Goal: Contribute content

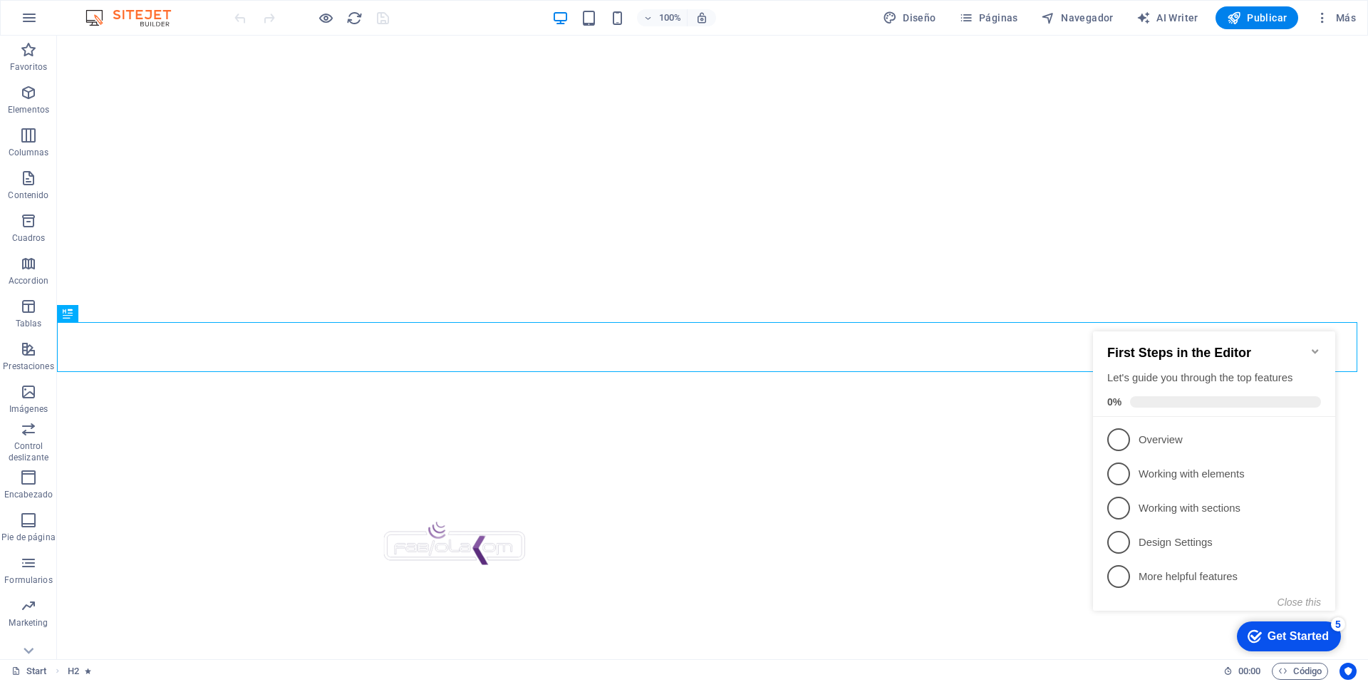
scroll to position [551, 0]
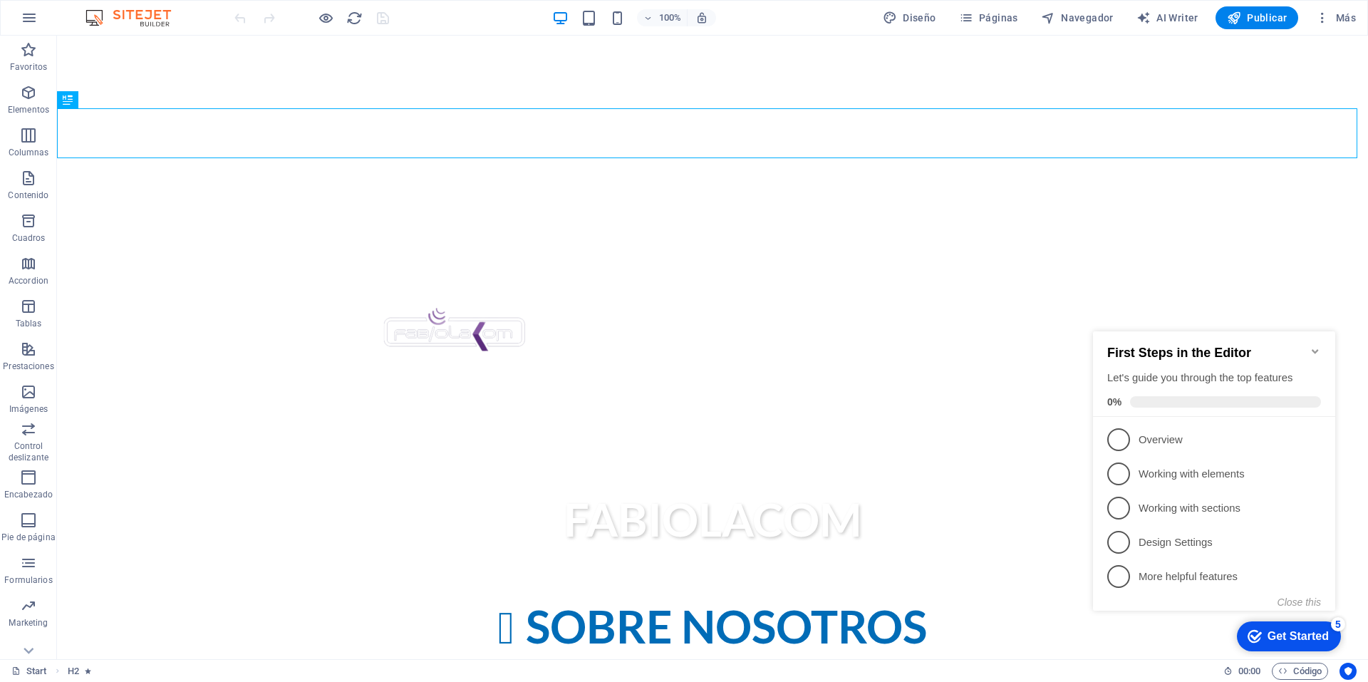
click at [1314, 635] on div "Get Started" at bounding box center [1297, 636] width 61 height 13
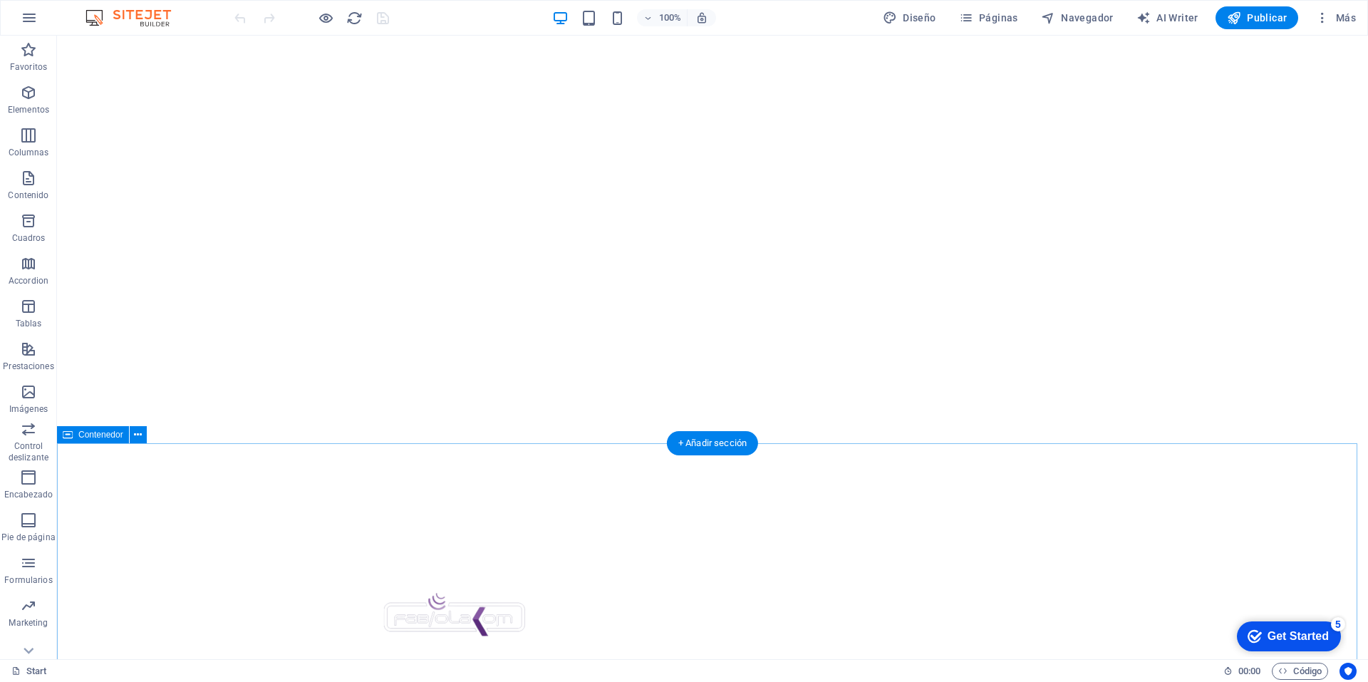
scroll to position [0, 0]
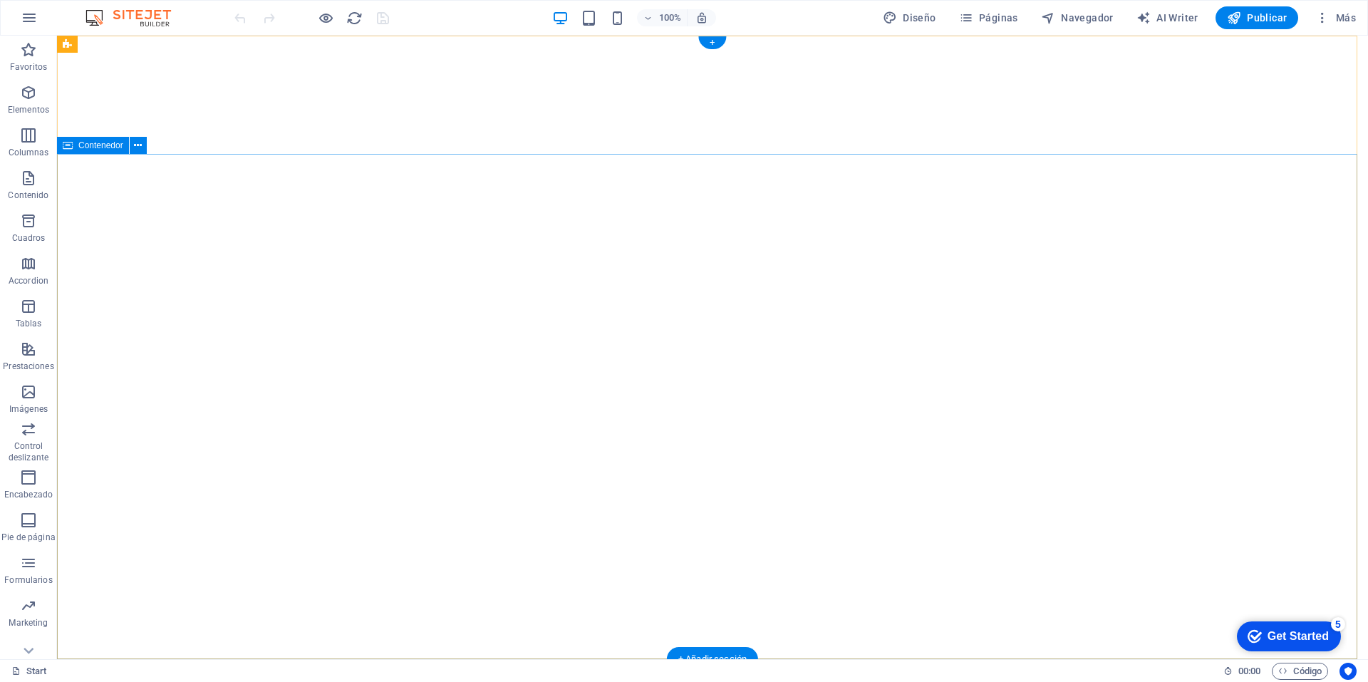
click at [533, 670] on div "Tipo de Cambio Dolar Americano: $18.82" at bounding box center [706, 678] width 661 height 17
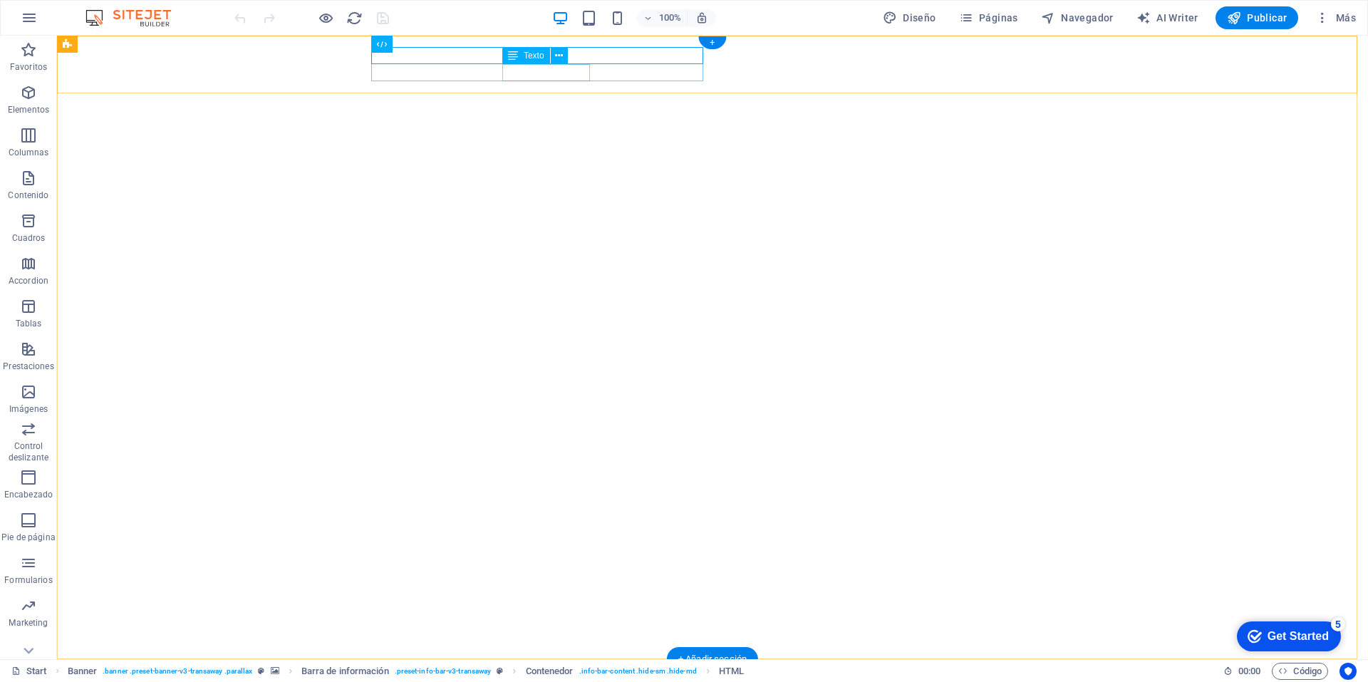
click at [586, 670] on div "Tipo de Cambio Dolar Americano: $18.82" at bounding box center [706, 678] width 661 height 17
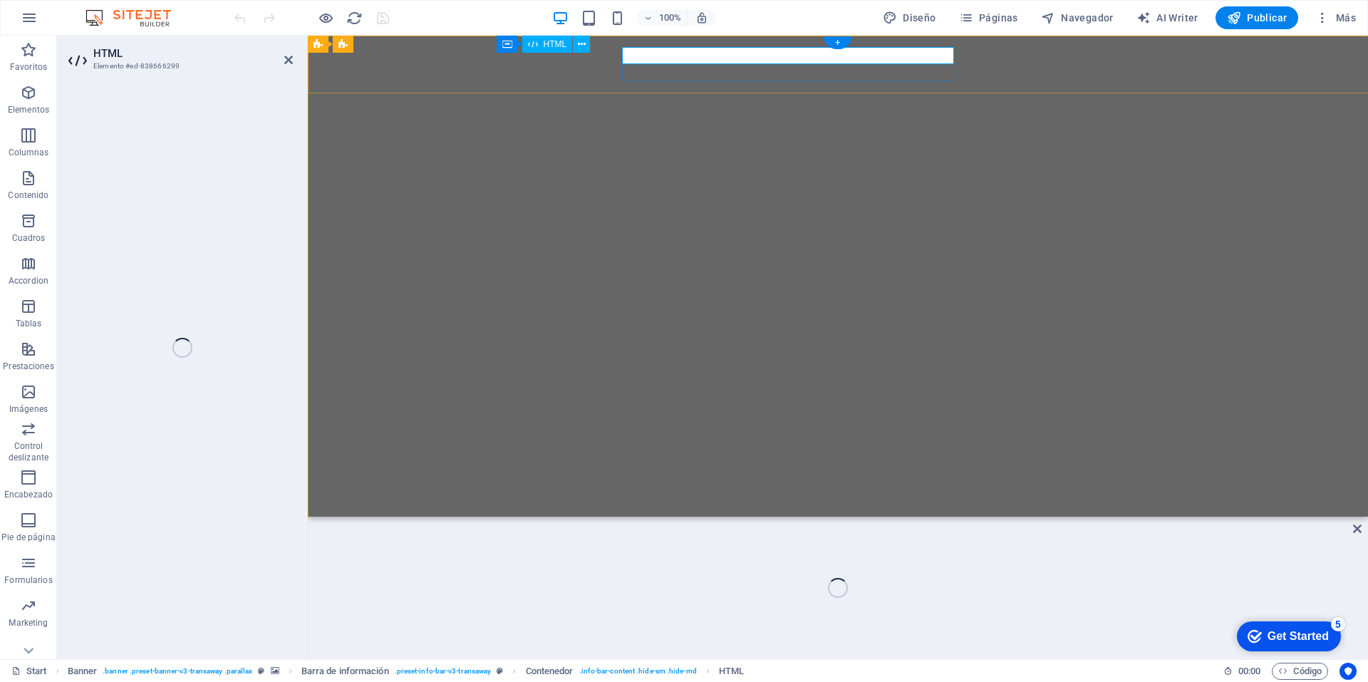
click at [710, 528] on div "Tipo de Cambio Dolar Americano: $18.82" at bounding box center [832, 536] width 661 height 17
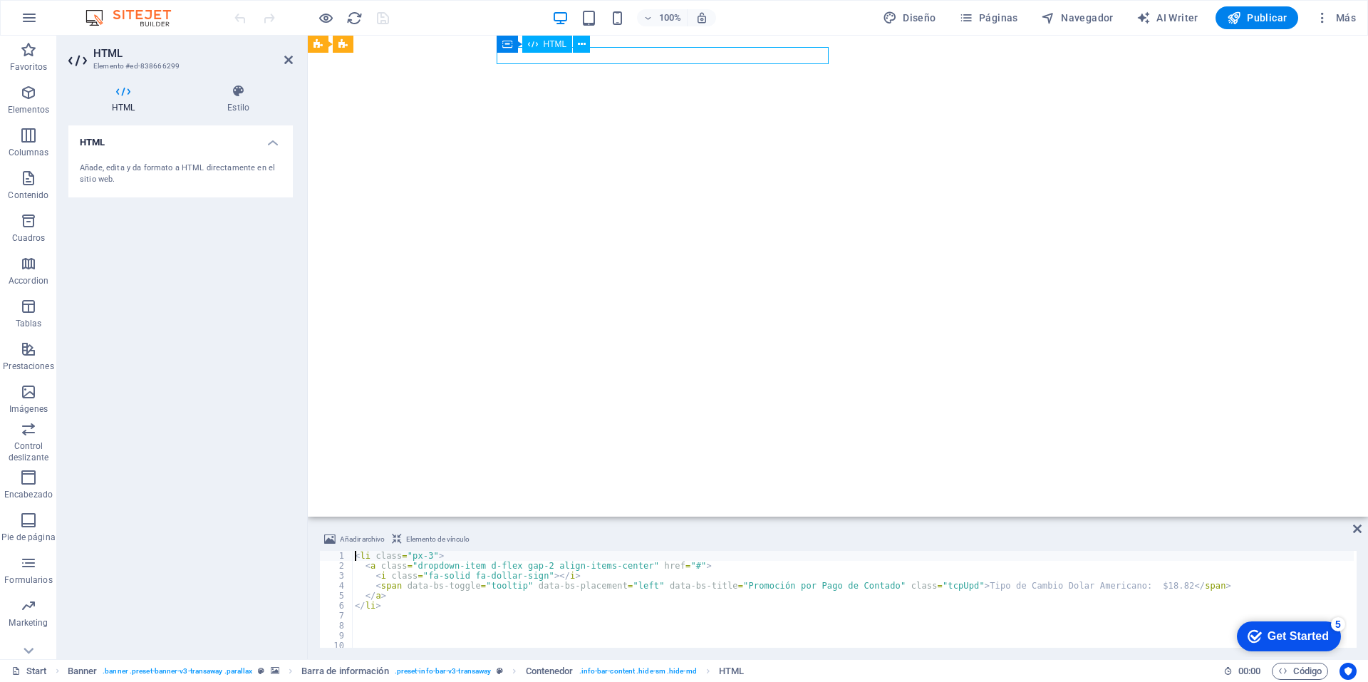
click at [710, 528] on div "Tipo de Cambio Dolar Americano: $18.82" at bounding box center [832, 536] width 661 height 17
click at [721, 528] on div "Tipo de Cambio Dolar Americano: $18.82" at bounding box center [832, 536] width 661 height 17
click at [1118, 585] on div "< li class = "px-3" > < a class = "dropdown-item d-flex gap-2 align-items-cente…" at bounding box center [853, 609] width 1002 height 117
drag, startPoint x: 1118, startPoint y: 585, endPoint x: 1184, endPoint y: 659, distance: 98.9
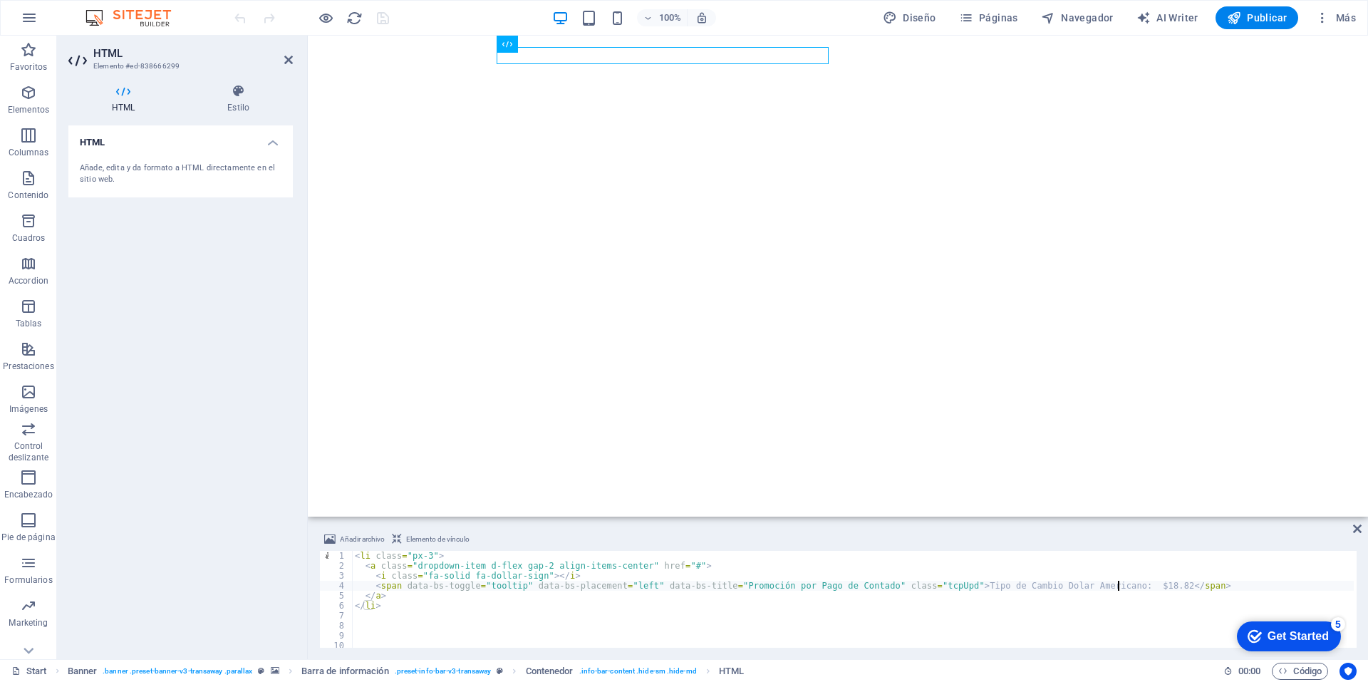
click at [1118, 584] on div "< li class = "px-3" > < a class = "dropdown-item d-flex gap-2 align-items-cente…" at bounding box center [853, 609] width 1002 height 117
type textarea "<span data-bs-toggle="tooltip" data-bs-placement="left" data-bs-title="Promoció…"
click at [1133, 624] on div "< li class = "px-3" > < a class = "dropdown-item d-flex gap-2 align-items-cente…" at bounding box center [853, 609] width 1002 height 117
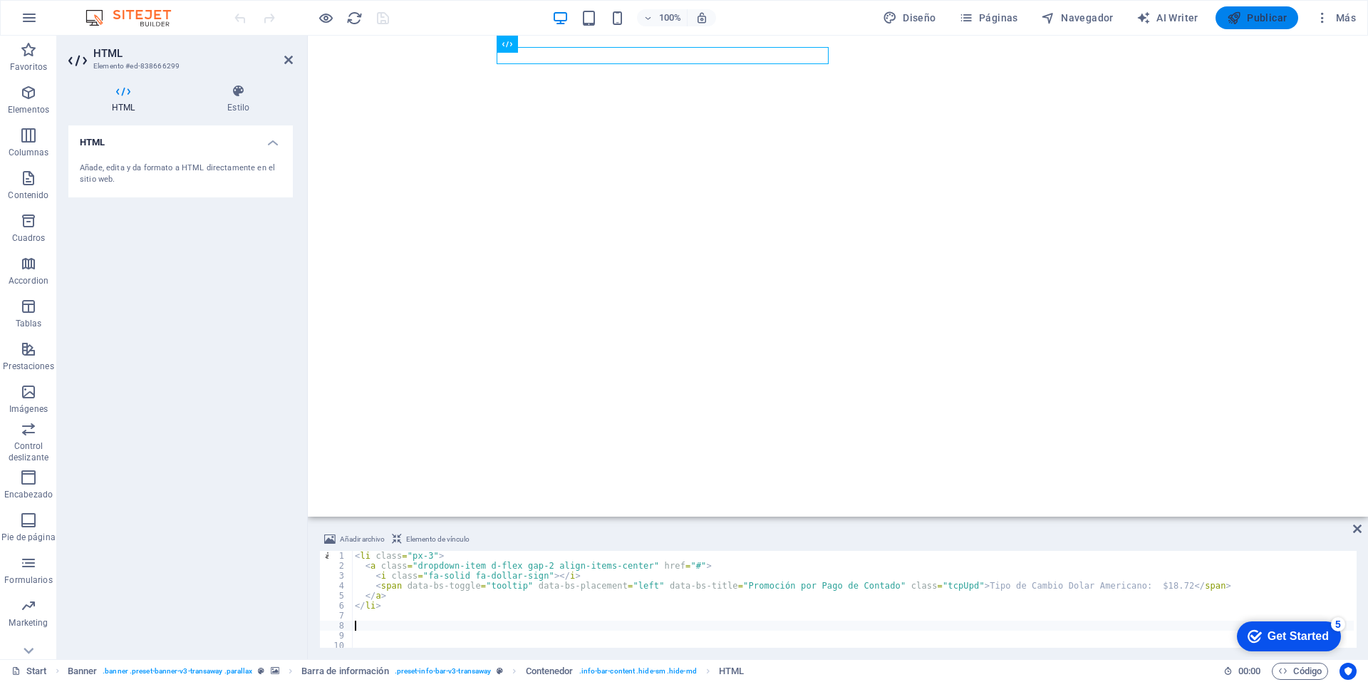
click at [1267, 11] on span "Publicar" at bounding box center [1257, 18] width 61 height 14
